Goal: Book appointment/travel/reservation

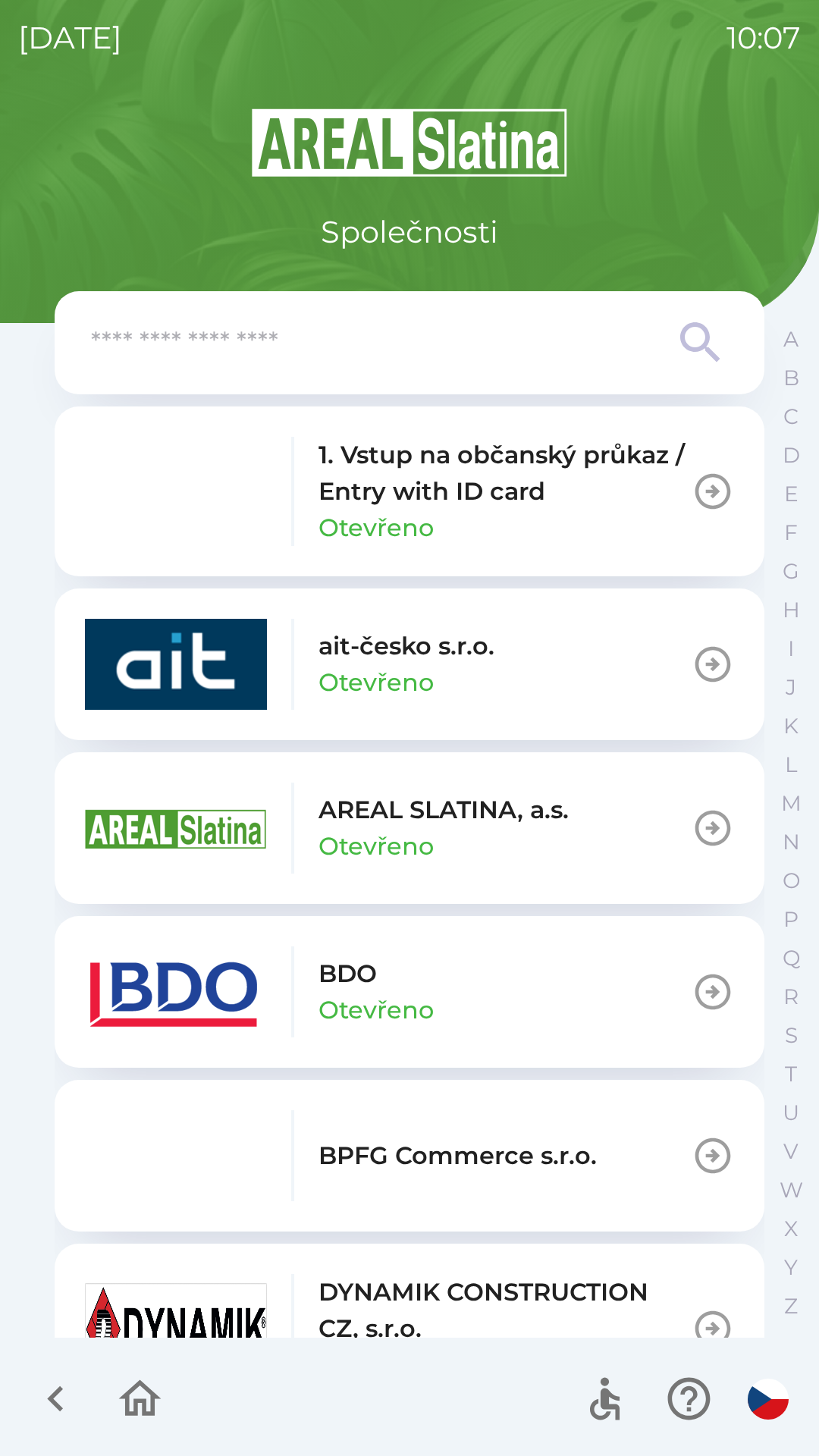
click at [350, 991] on p "BDO" at bounding box center [347, 974] width 59 height 37
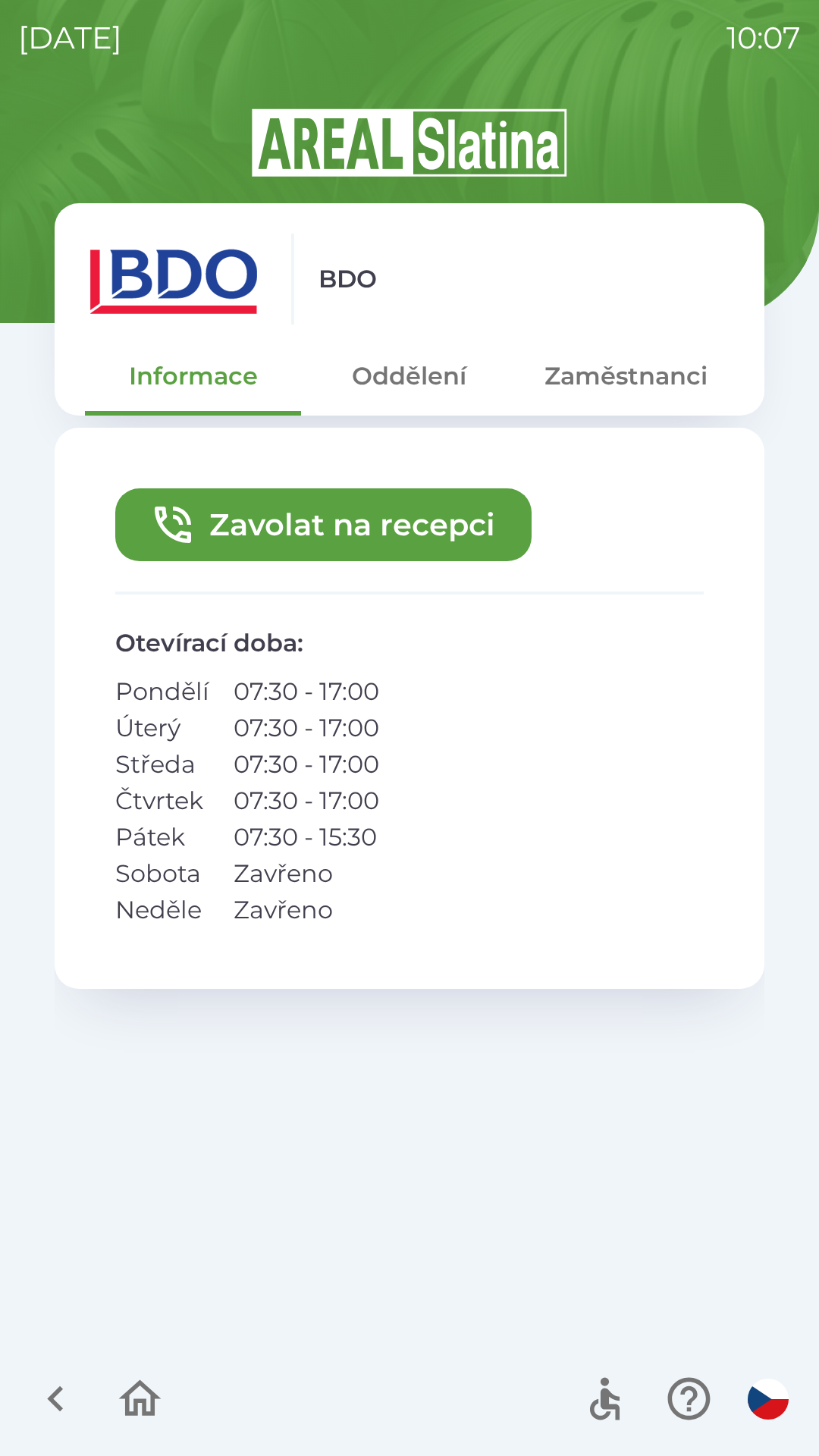
click at [408, 539] on button "Zavolat na recepci" at bounding box center [323, 525] width 416 height 73
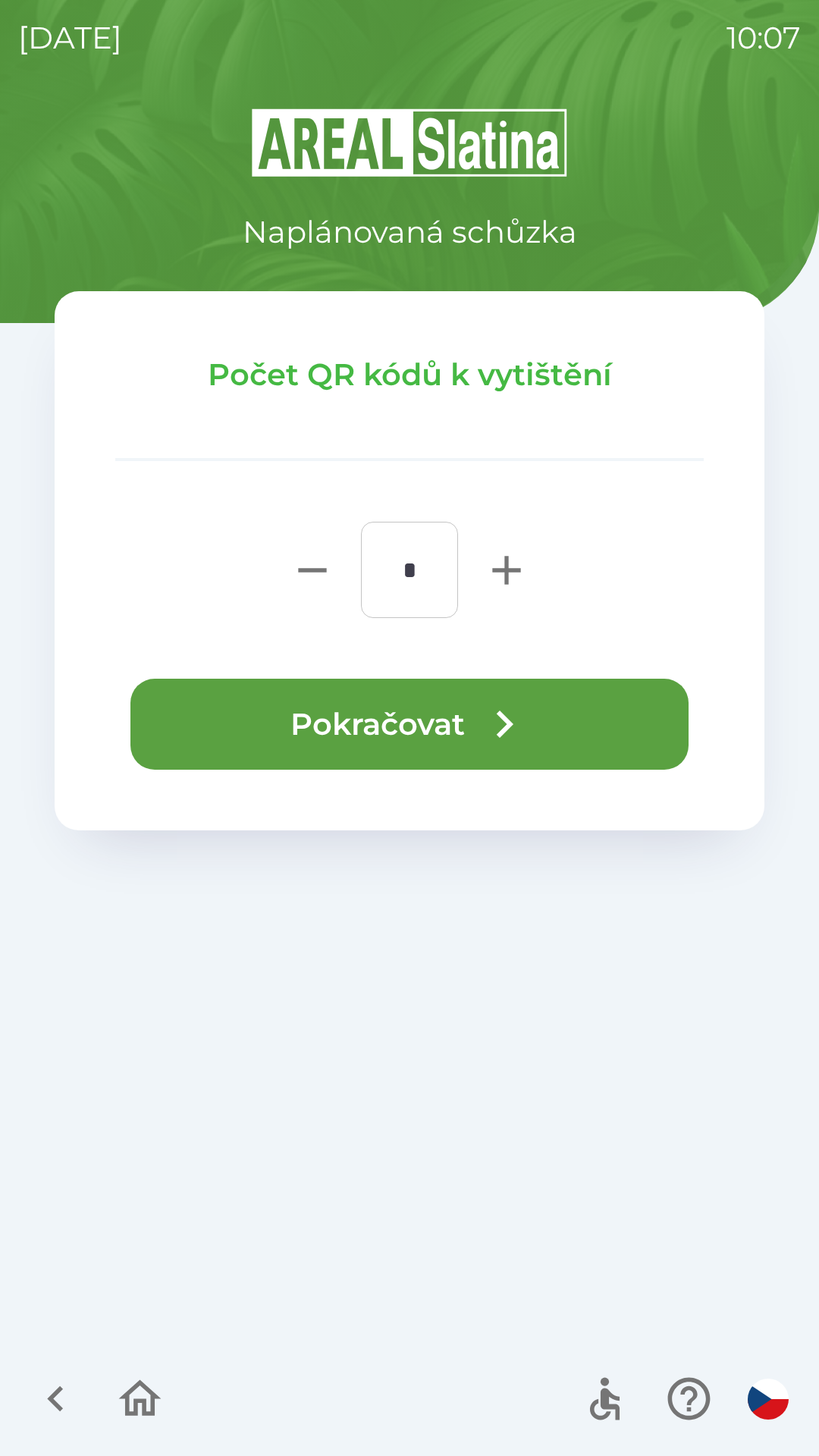
click at [441, 729] on button "Pokračovat" at bounding box center [409, 724] width 558 height 91
